Goal: Find specific page/section: Find specific page/section

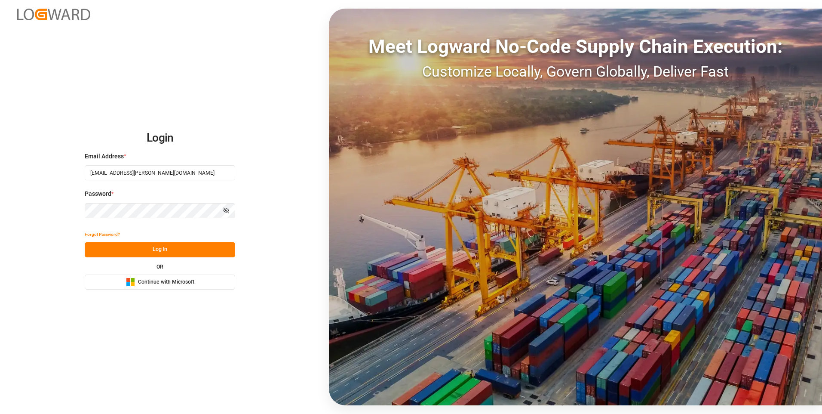
click at [163, 251] on button "Log In" at bounding box center [160, 249] width 150 height 15
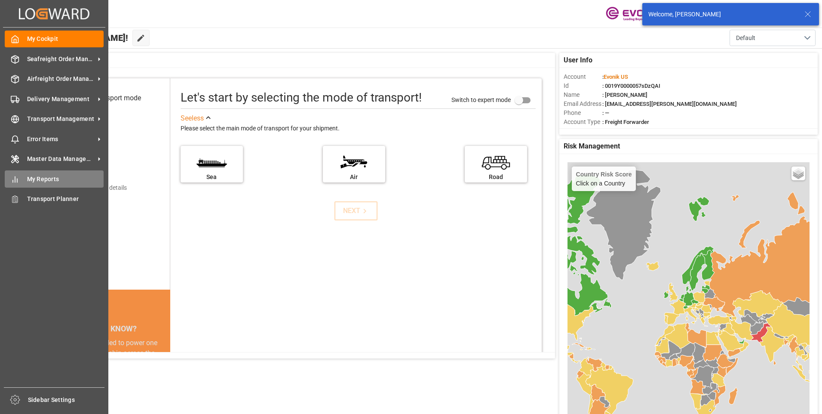
click at [21, 180] on div "My Reports My Reports" at bounding box center [54, 178] width 99 height 17
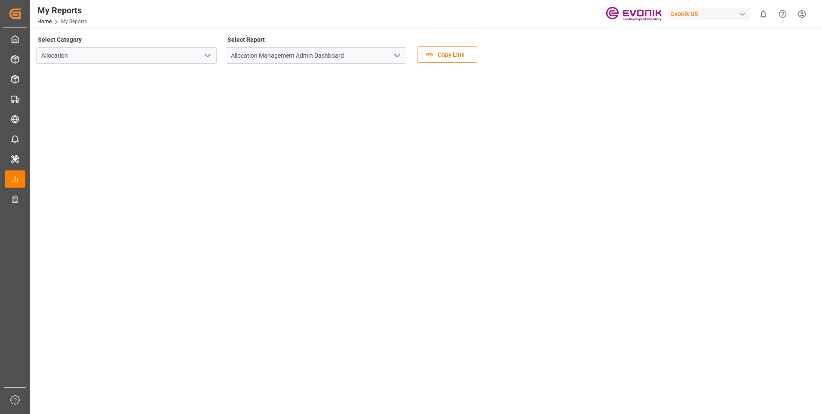
click at [208, 55] on icon "open menu" at bounding box center [207, 55] width 10 height 10
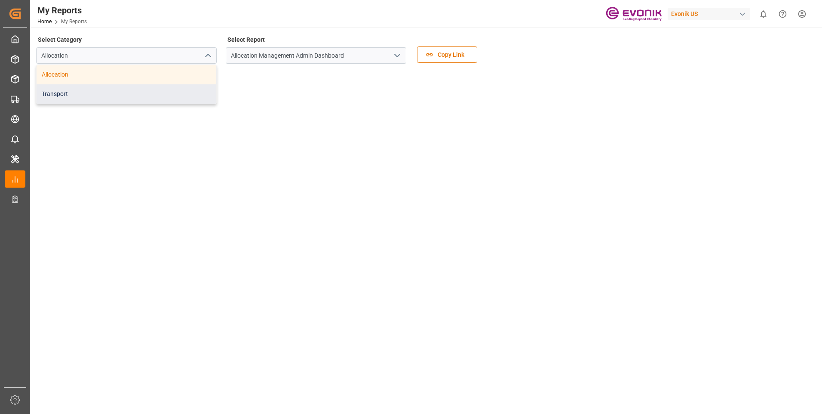
click at [99, 95] on div "Transport" at bounding box center [127, 93] width 180 height 19
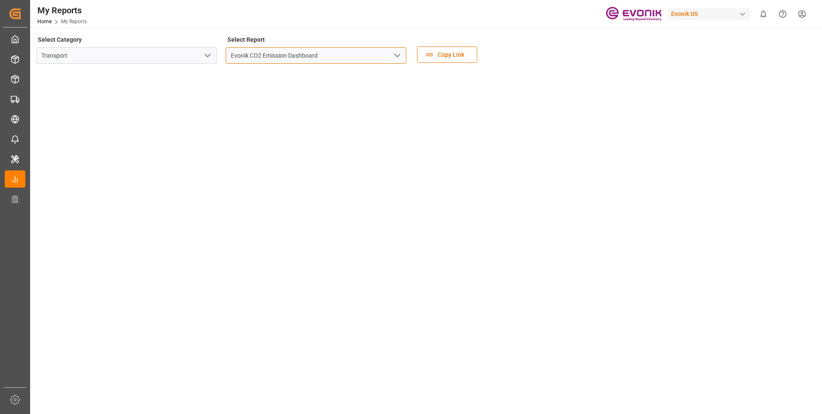
click at [243, 54] on input "Evonik CO2 Emission Dashboard" at bounding box center [316, 55] width 181 height 16
click at [393, 53] on icon "open menu" at bounding box center [397, 55] width 10 height 10
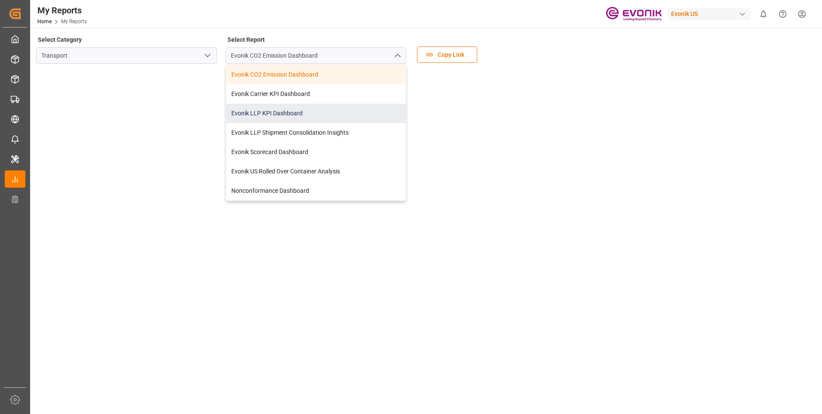
click at [282, 110] on div "Evonik LLP KPI Dashboard" at bounding box center [316, 113] width 180 height 19
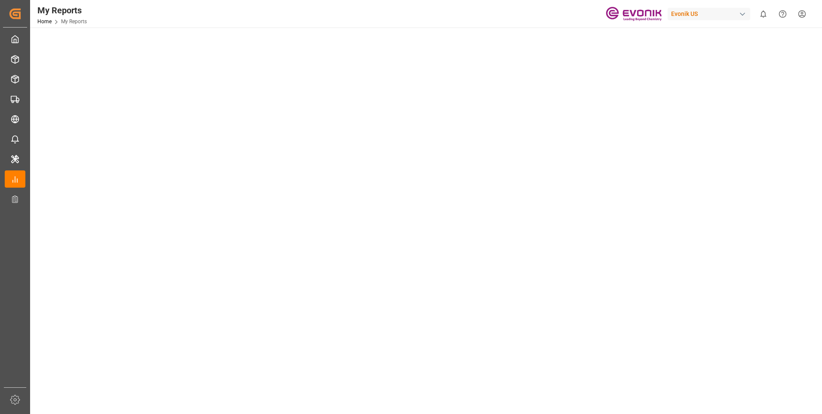
scroll to position [42, 0]
